Goal: Communication & Community: Answer question/provide support

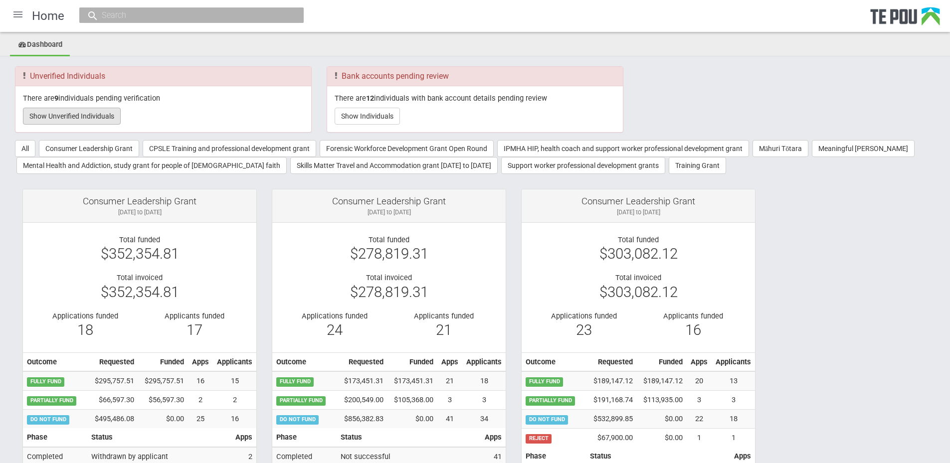
click at [64, 109] on button "Show Unverified Individuals" at bounding box center [72, 116] width 98 height 17
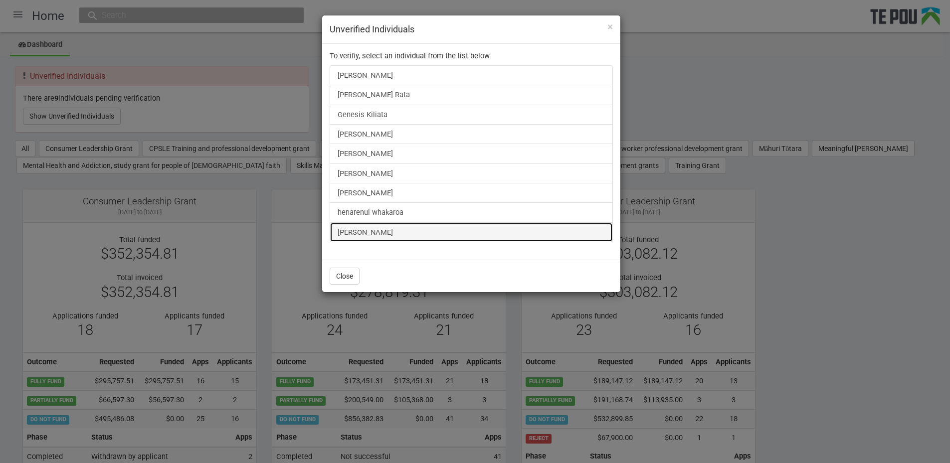
click at [349, 234] on link "Ashika Devi" at bounding box center [471, 232] width 283 height 20
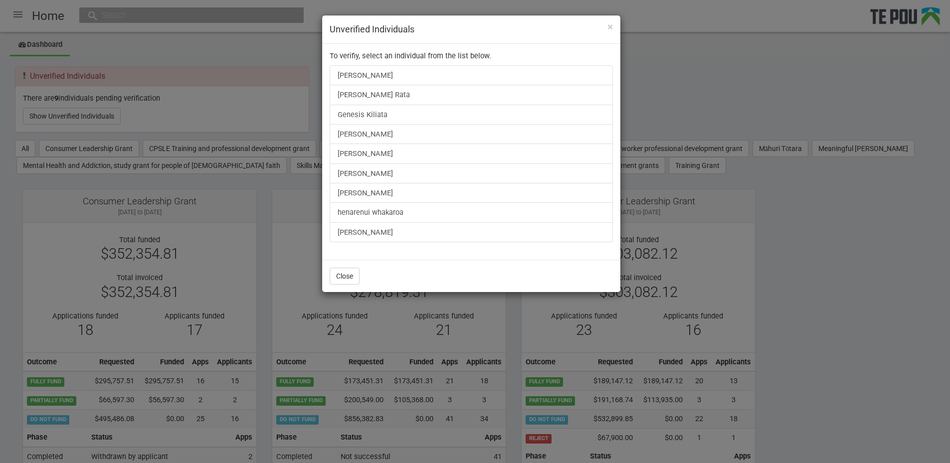
click at [844, 246] on div "× Unverified Individuals To verifiy, select an individual from the list below. …" at bounding box center [475, 231] width 950 height 463
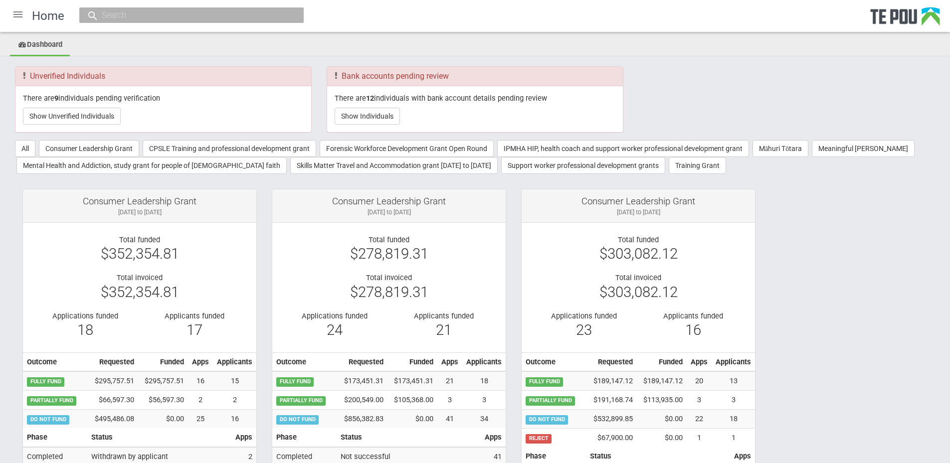
click at [132, 10] on input "text" at bounding box center [187, 15] width 176 height 10
paste input "zinzan.mete@wellsouth.org.nz"
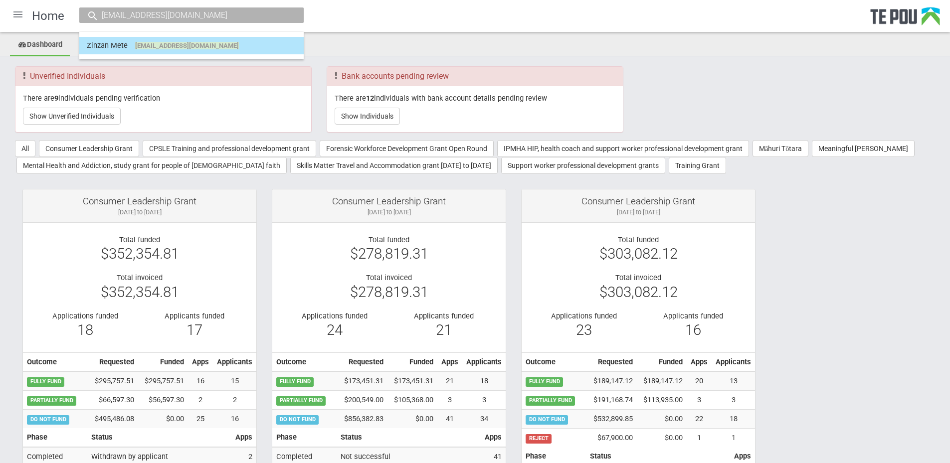
type input "zinzan.mete@wellsouth.org.nz"
click at [175, 42] on span "zinzan.mete@wellsouth.org.nz" at bounding box center [187, 45] width 104 height 7
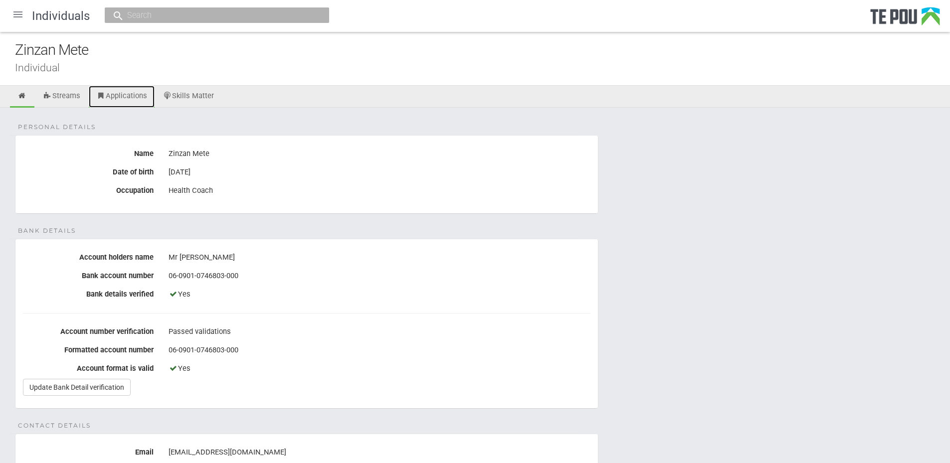
click at [131, 92] on link "Applications" at bounding box center [122, 97] width 66 height 22
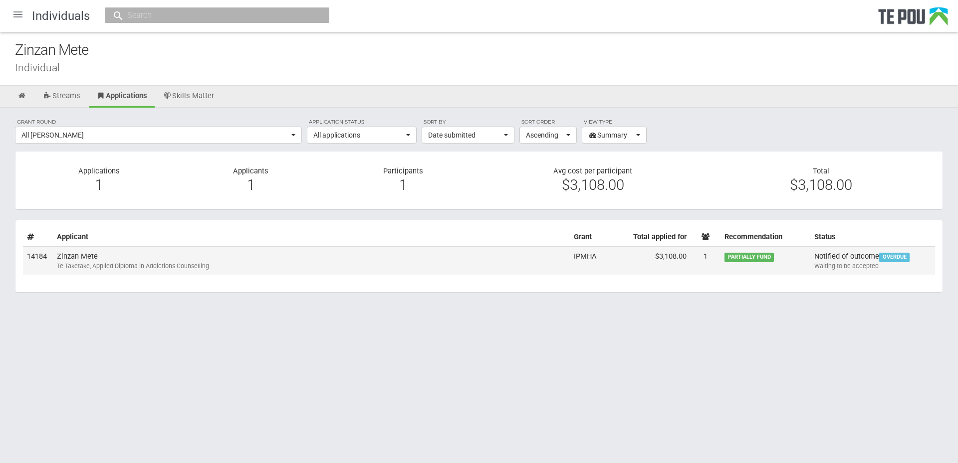
click at [190, 266] on div "Te Taketake, Applied Diploma in Addictions Counselling" at bounding box center [311, 266] width 509 height 9
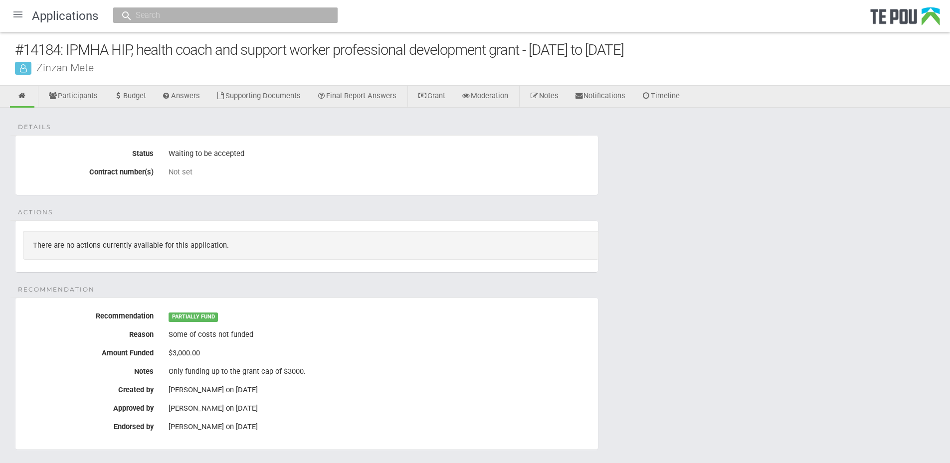
click at [777, 308] on div "Details Status Waiting to be accepted Contract number(s) Not set Actions There …" at bounding box center [475, 431] width 950 height 647
click at [671, 100] on link "Timeline" at bounding box center [660, 97] width 53 height 22
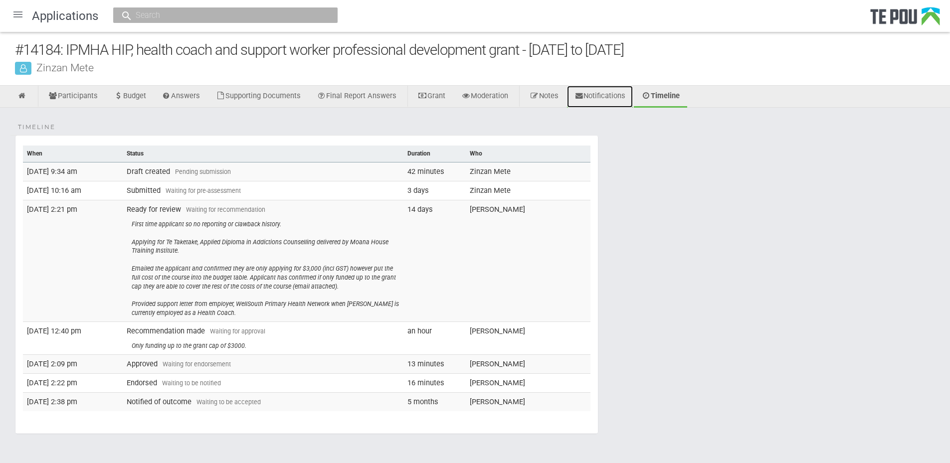
click at [610, 94] on link "Notifications" at bounding box center [600, 97] width 66 height 22
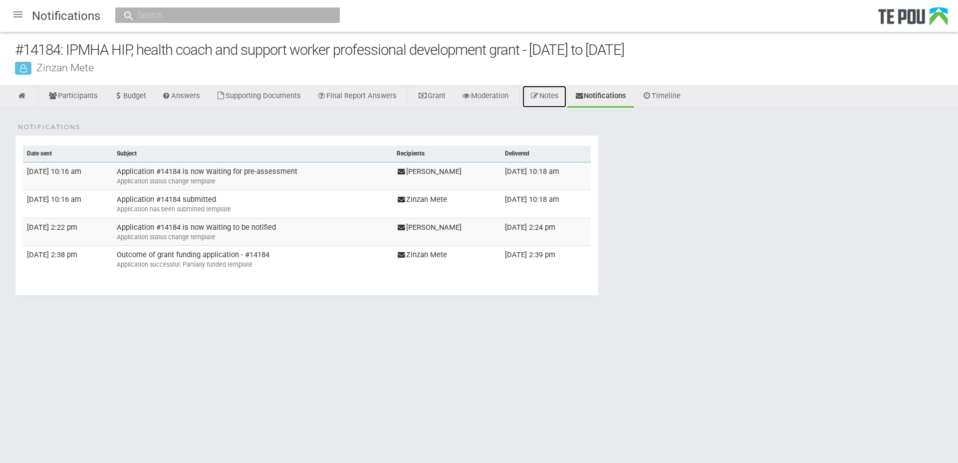
click at [554, 93] on link "Notes" at bounding box center [544, 97] width 44 height 22
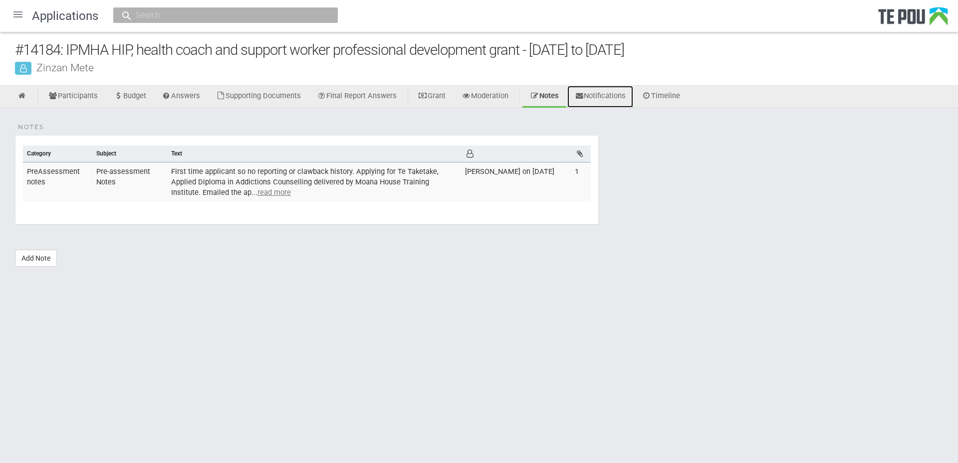
click at [604, 90] on link "Notifications" at bounding box center [600, 97] width 66 height 22
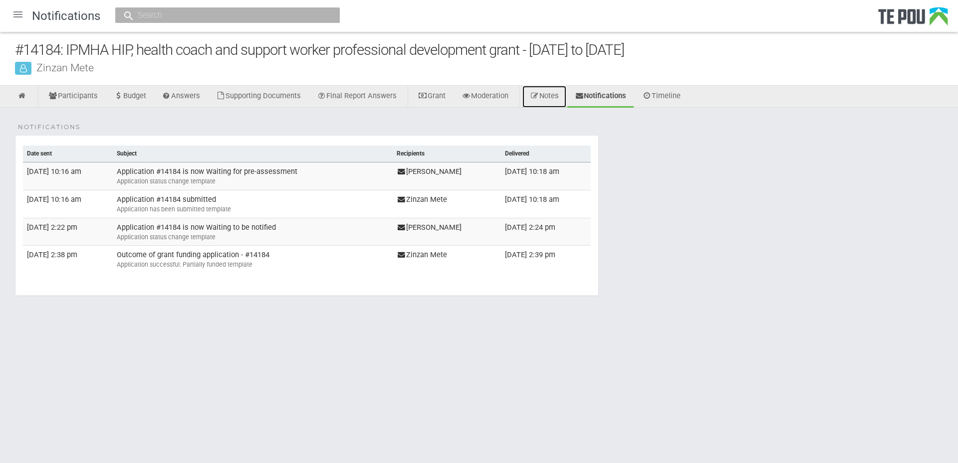
click at [565, 99] on link "Notes" at bounding box center [544, 97] width 44 height 22
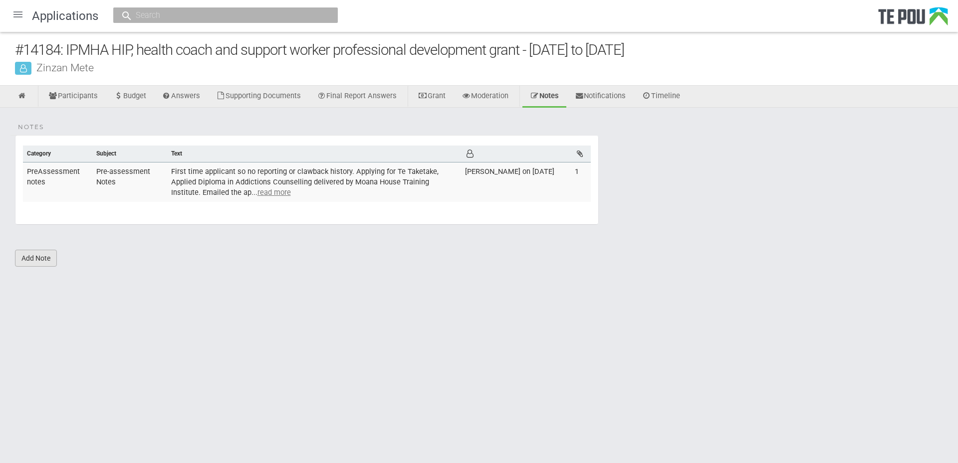
click at [51, 263] on link "Add Note" at bounding box center [36, 258] width 42 height 17
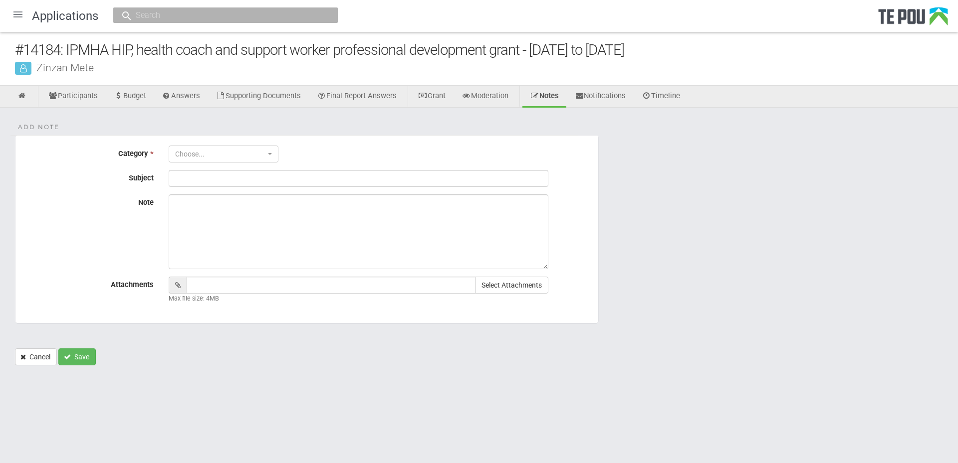
click at [239, 164] on fieldset "Add Note Category * Choose... Choose... Recommendation notes General notes PreA…" at bounding box center [306, 229] width 583 height 189
click at [242, 157] on span "Choose..." at bounding box center [220, 154] width 90 height 10
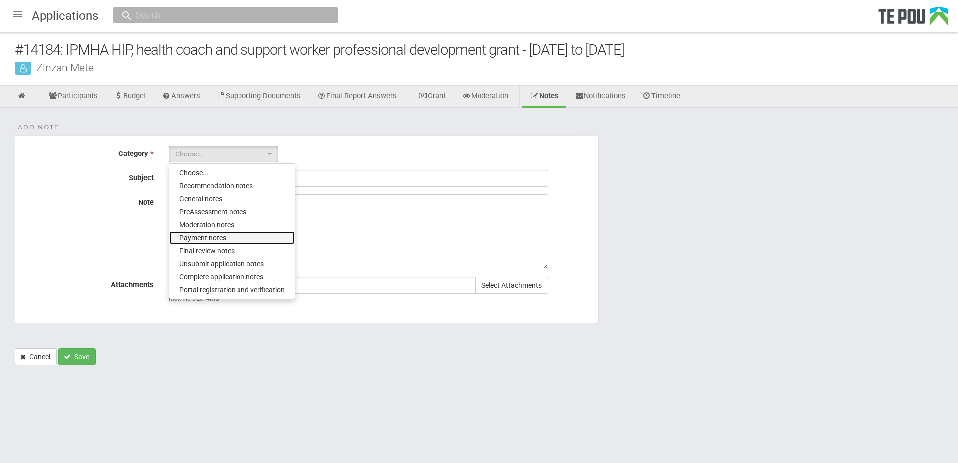
click at [254, 237] on link "Payment notes" at bounding box center [232, 237] width 126 height 13
select select "5"
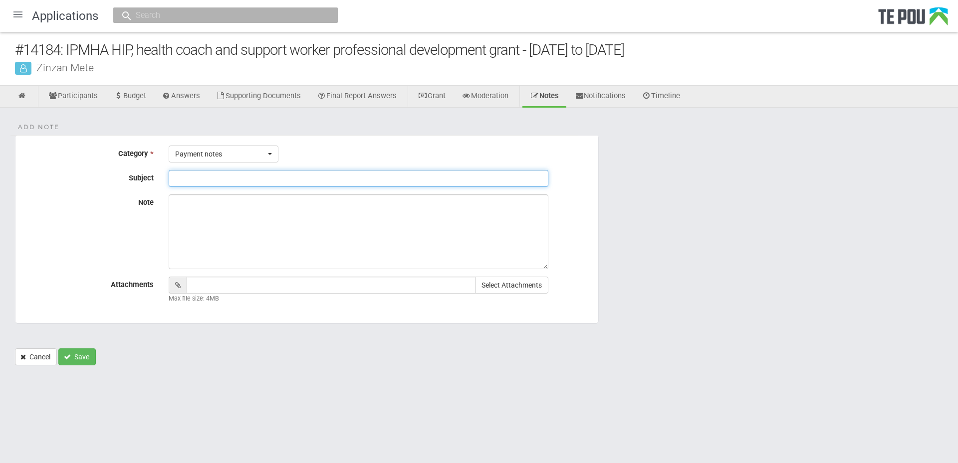
click at [219, 179] on input "Subject" at bounding box center [359, 178] width 380 height 17
click at [243, 174] on input "Subject" at bounding box center [359, 178] width 380 height 17
paste input "Applicant Unresponsive"
type input "Applicant Unresponsive"
click at [304, 222] on textarea "Note" at bounding box center [359, 231] width 380 height 75
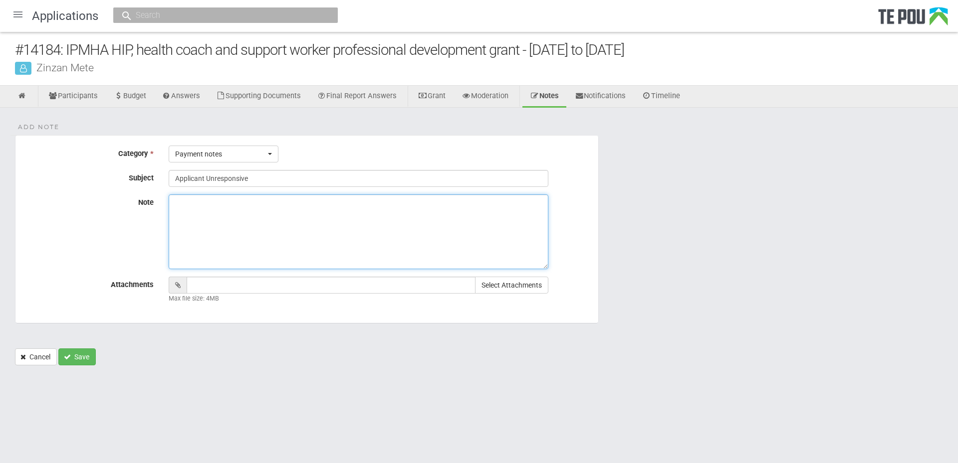
click at [237, 221] on textarea "Note" at bounding box center [359, 231] width 380 height 75
paste textarea "Grant was approved, but the applicant did not accept the offer."
click at [244, 232] on textarea "Grant was approved, but the applicant did not accept the offer." at bounding box center [359, 231] width 380 height 75
click at [389, 228] on textarea "Grant was approved, but the applicant did not accept the offer." at bounding box center [359, 231] width 380 height 75
click at [404, 209] on textarea "Grant was approved, but the applicant did not accept the offer." at bounding box center [359, 231] width 380 height 75
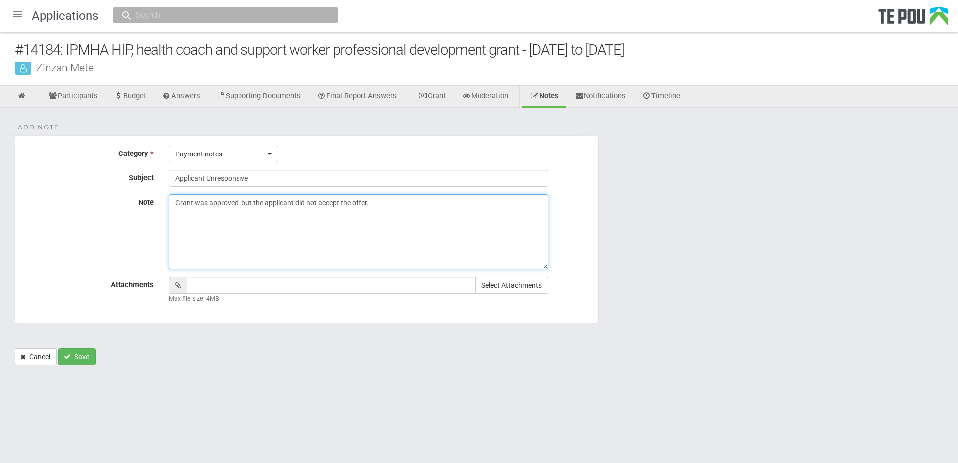
click at [436, 223] on textarea "Grant was approved, but the applicant did not accept the offer." at bounding box center [359, 231] width 380 height 75
click at [444, 215] on textarea "Grant was approved, but the applicant did not accept the offer." at bounding box center [359, 231] width 380 height 75
click at [445, 221] on textarea "Grant was approved, but the applicant did not accept the offer." at bounding box center [359, 231] width 380 height 75
click at [421, 209] on textarea "Grant was approved, but the applicant did not accept the offer." at bounding box center [359, 231] width 380 height 75
click at [444, 219] on textarea "Grant was approved, but the applicant did not accept the offer." at bounding box center [359, 231] width 380 height 75
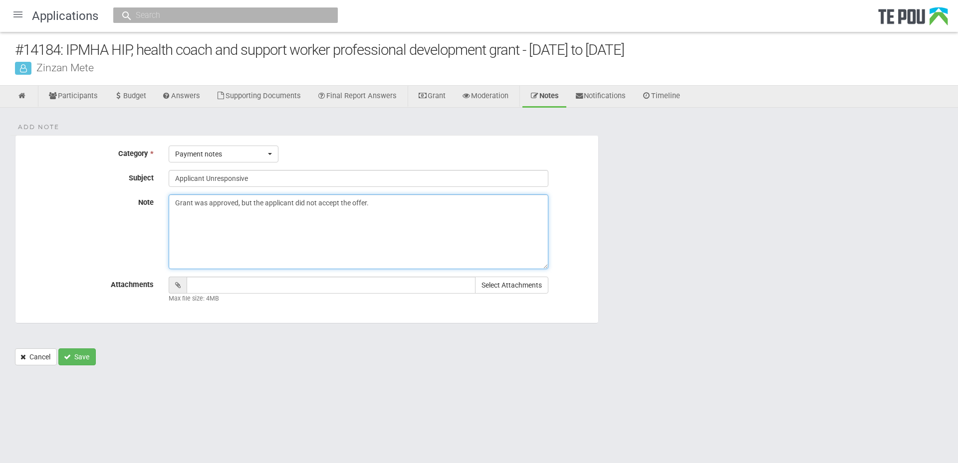
click at [437, 234] on textarea "Grant was approved, but the applicant did not accept the offer." at bounding box center [359, 231] width 380 height 75
click at [430, 234] on textarea "Grant was approved, but the applicant did not accept the offer." at bounding box center [359, 231] width 380 height 75
click at [479, 228] on textarea "Grant was approved, but the applicant did not accept the offer." at bounding box center [359, 231] width 380 height 75
click at [394, 212] on textarea "Grant was approved, but the applicant did not accept the offer." at bounding box center [359, 231] width 380 height 75
click at [405, 212] on textarea "Grant was approved, but the applicant did not accept the offer." at bounding box center [359, 231] width 380 height 75
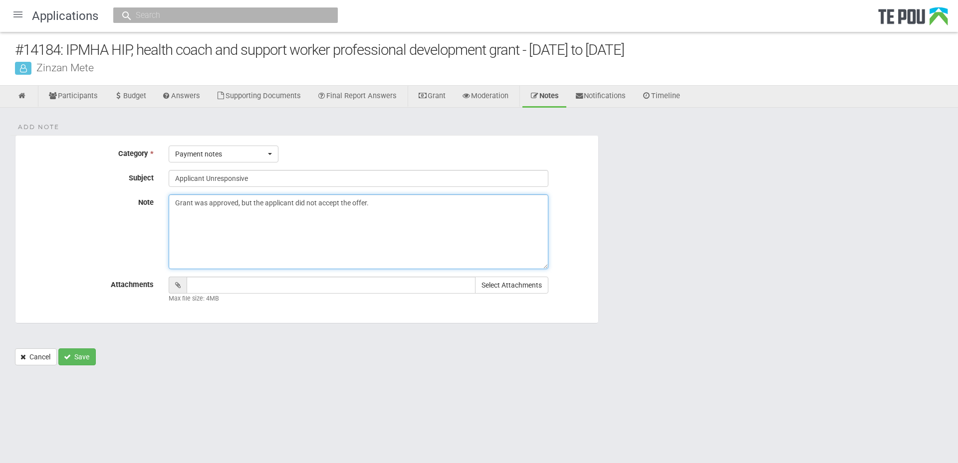
click at [405, 212] on textarea "Grant was approved, but the applicant did not accept the offer." at bounding box center [359, 231] width 380 height 75
click at [475, 211] on textarea "Grant was approved, but the applicant did not accept the offer." at bounding box center [359, 231] width 380 height 75
click at [481, 232] on textarea "Grant was approved, but the applicant did not accept the offer. [PERSON_NAME] r…" at bounding box center [359, 231] width 380 height 75
click at [454, 228] on textarea "Grant was approved, but the applicant did not accept the offer. [PERSON_NAME] r…" at bounding box center [359, 231] width 380 height 75
click at [501, 218] on textarea "Grant was approved, but the applicant did not accept the offer. [PERSON_NAME] r…" at bounding box center [359, 231] width 380 height 75
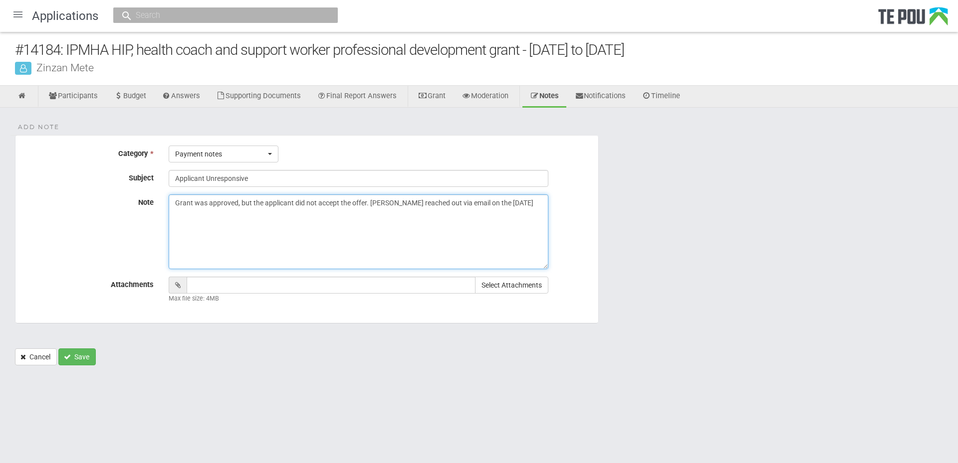
click at [420, 203] on textarea "Grant was approved, but the applicant did not accept the offer. [PERSON_NAME] r…" at bounding box center [359, 231] width 380 height 75
drag, startPoint x: 315, startPoint y: 247, endPoint x: 403, endPoint y: 220, distance: 92.3
click at [315, 247] on textarea "Grant was approved, but the applicant did not accept the offer. [PERSON_NAME] r…" at bounding box center [359, 231] width 380 height 75
click at [413, 211] on textarea "Grant was approved, but the applicant did not accept the offer. [PERSON_NAME] r…" at bounding box center [359, 231] width 380 height 75
click at [410, 214] on textarea "Grant was approved, but the applicant did not accept the offer. [PERSON_NAME] r…" at bounding box center [359, 231] width 380 height 75
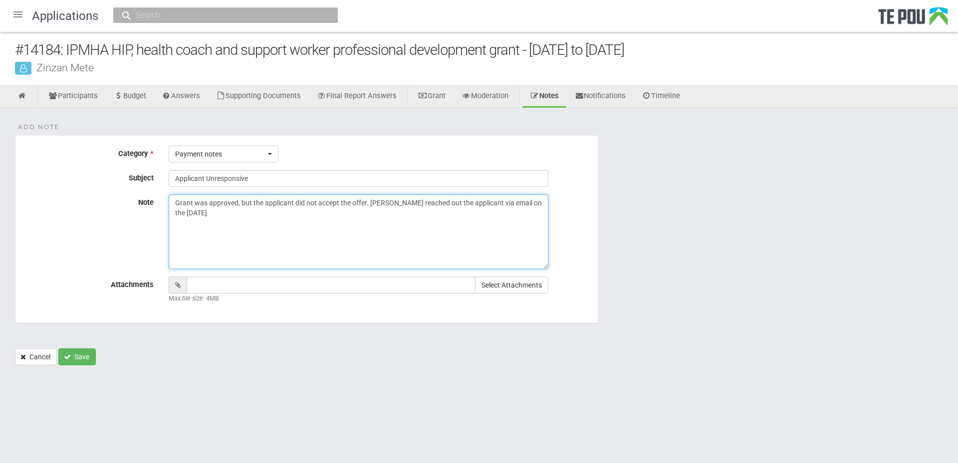
click at [493, 209] on textarea "Grant was approved, but the applicant did not accept the offer. [PERSON_NAME] r…" at bounding box center [359, 231] width 380 height 75
click at [550, 202] on div "Grant was approved, but the applicant did not accept the offer. [PERSON_NAME] r…" at bounding box center [379, 231] width 437 height 75
click at [456, 214] on textarea "Grant was approved, but the applicant did not accept the offer. [PERSON_NAME] r…" at bounding box center [359, 231] width 380 height 75
click at [452, 217] on textarea "Grant was approved, but the applicant did not accept the offer. [PERSON_NAME] r…" at bounding box center [359, 231] width 380 height 75
click at [265, 219] on textarea "Grant was approved, but the applicant did not accept the offer. [PERSON_NAME] r…" at bounding box center [359, 231] width 380 height 75
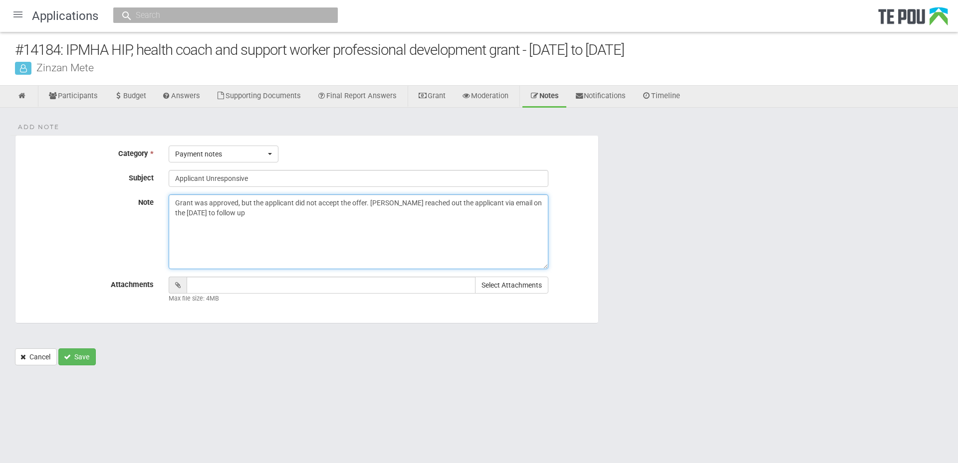
type textarea "Grant was approved, but the applicant did not accept the offer. [PERSON_NAME] r…"
drag, startPoint x: 53, startPoint y: 56, endPoint x: 25, endPoint y: 46, distance: 29.5
click at [53, 56] on div "#14184: IPMHA HIP, health coach and support worker professional development gra…" at bounding box center [486, 49] width 943 height 21
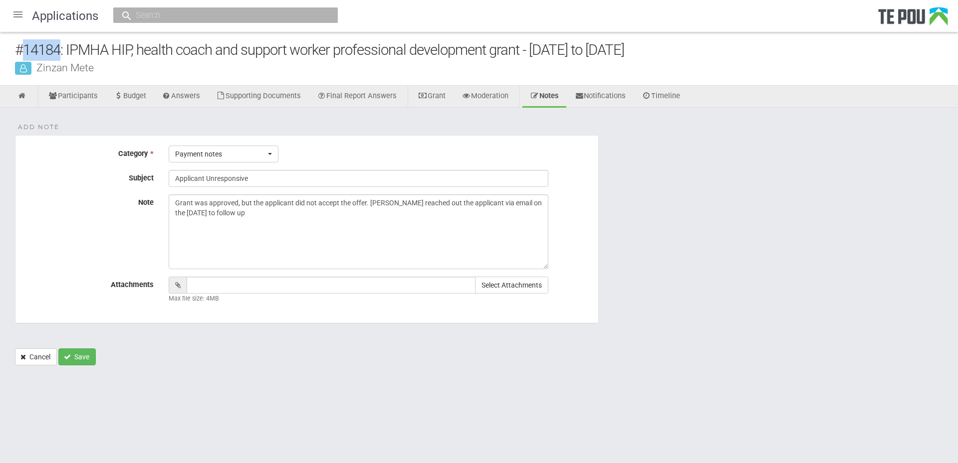
drag, startPoint x: 24, startPoint y: 51, endPoint x: 59, endPoint y: 50, distance: 35.4
click at [59, 50] on div "#14184: IPMHA HIP, health coach and support worker professional development gra…" at bounding box center [486, 49] width 943 height 21
copy div "14184"
click at [529, 287] on button "Select Attachments" at bounding box center [511, 285] width 73 height 17
type input "C:\fakepath\14184.pdf"
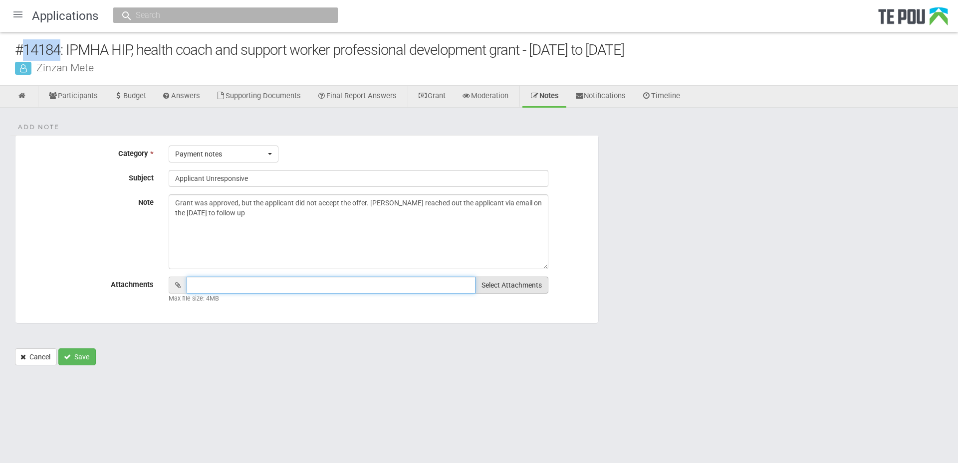
type input "14184.pdf"
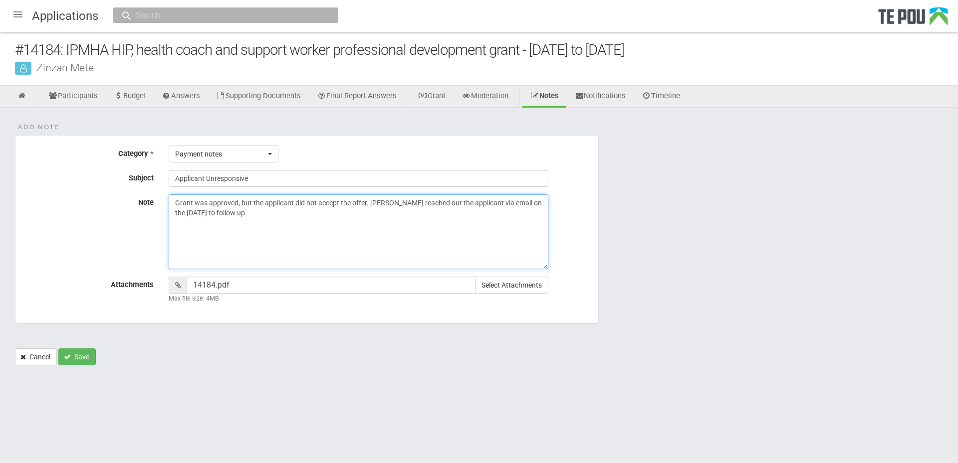
click at [403, 209] on textarea "Grant was approved, but the applicant did not accept the offer. [PERSON_NAME] r…" at bounding box center [359, 231] width 380 height 75
click at [84, 359] on button "Save" at bounding box center [76, 357] width 37 height 17
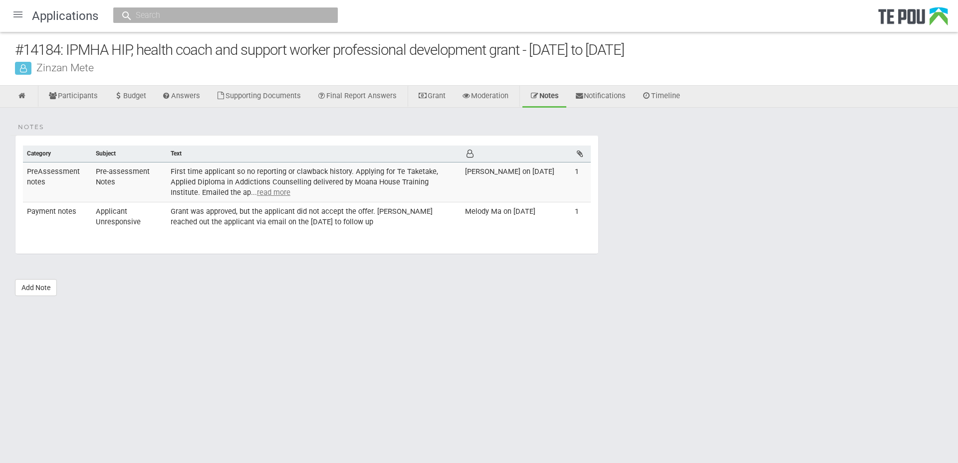
click at [518, 339] on html "Home Applications [PERSON_NAME] Applicants Organisations Individuals Moderation…" at bounding box center [479, 231] width 958 height 463
